Goal: Find specific page/section: Find specific page/section

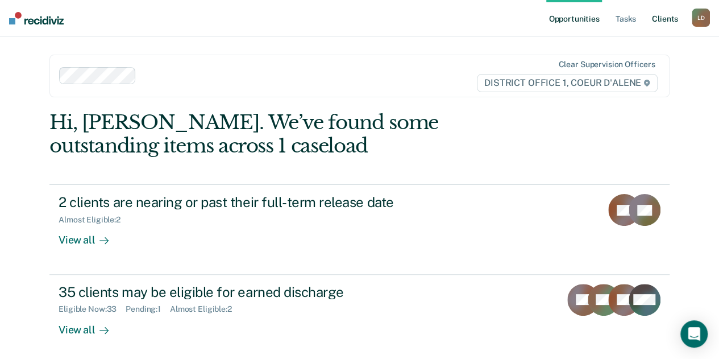
click at [668, 21] on link "Client s" at bounding box center [665, 18] width 31 height 36
click at [665, 19] on link "Client s" at bounding box center [665, 18] width 31 height 36
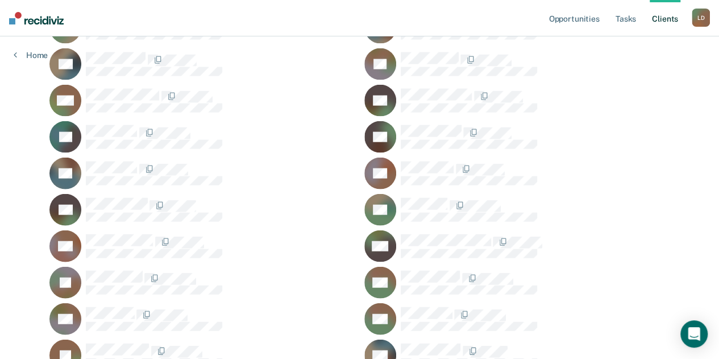
scroll to position [1251, 0]
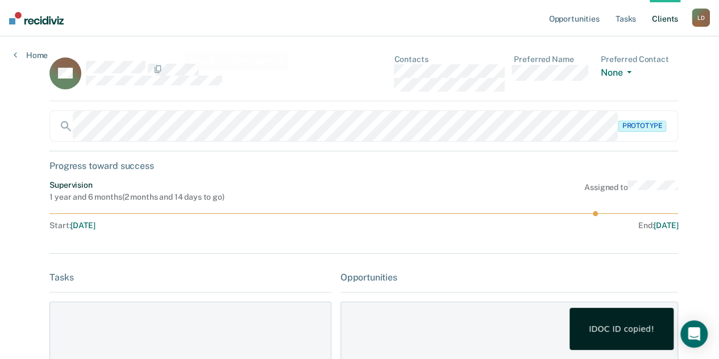
drag, startPoint x: 146, startPoint y: 61, endPoint x: 238, endPoint y: 58, distance: 91.6
click at [238, 58] on div "DR" at bounding box center [189, 73] width 281 height 37
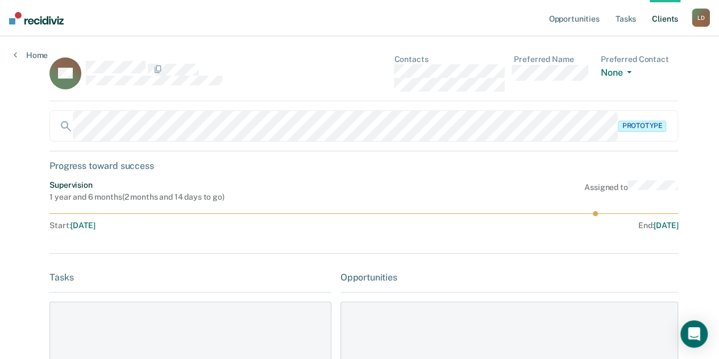
scroll to position [1251, 0]
